Goal: Information Seeking & Learning: Learn about a topic

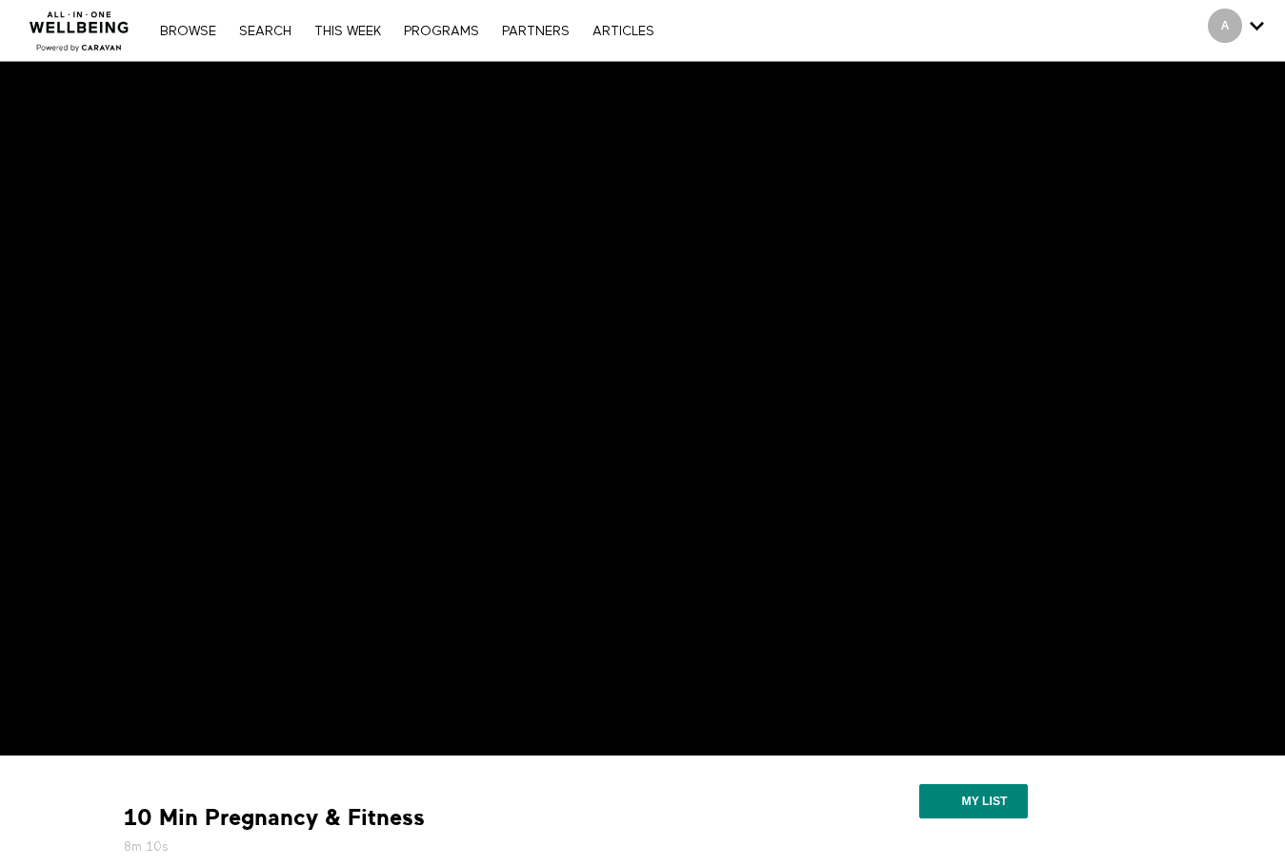
scroll to position [95, 0]
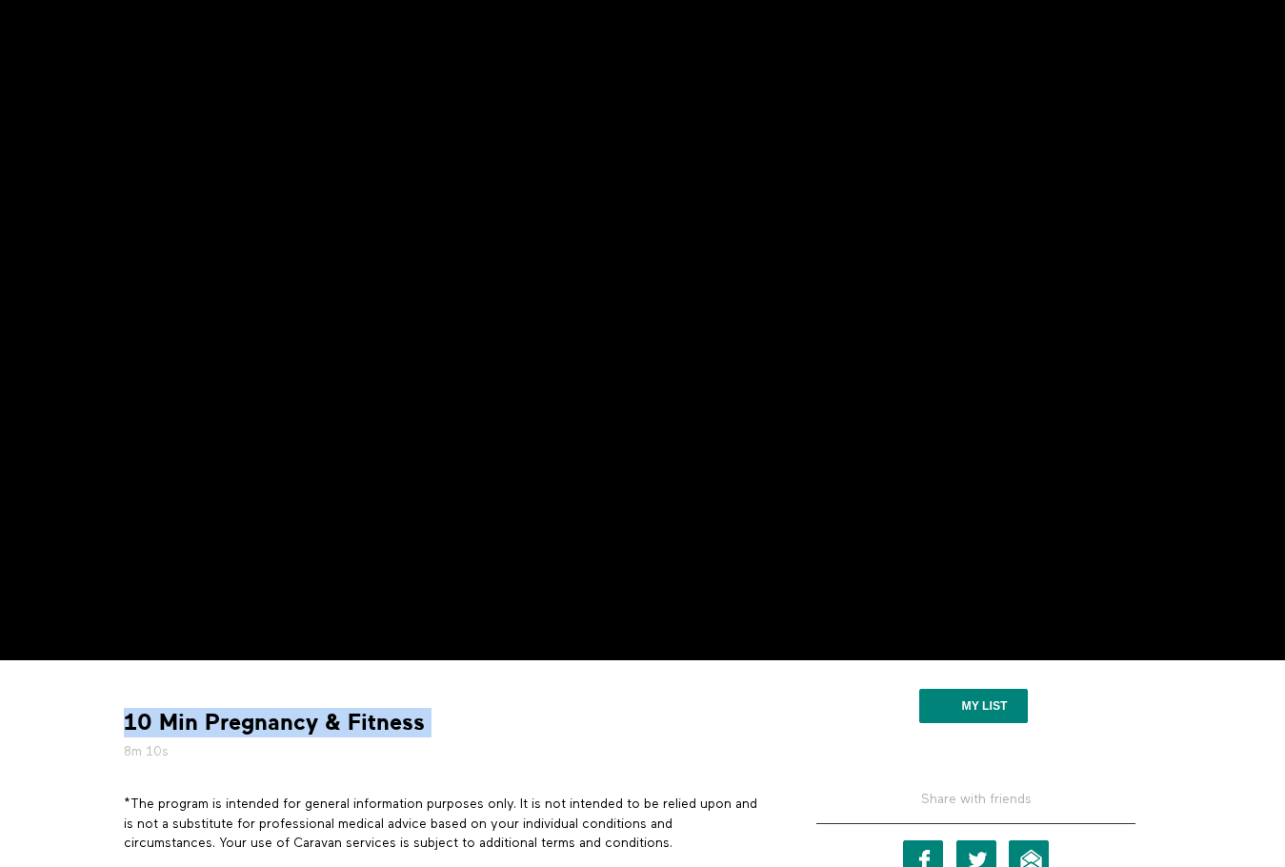
drag, startPoint x: 126, startPoint y: 719, endPoint x: 421, endPoint y: 723, distance: 295.4
click at [421, 723] on div "10 Min Pregnancy & Fitness 8m 10s" at bounding box center [442, 734] width 653 height 53
click at [492, 734] on div "10 Min Pregnancy & Fitness 8m 10s" at bounding box center [442, 734] width 653 height 53
